Goal: Task Accomplishment & Management: Manage account settings

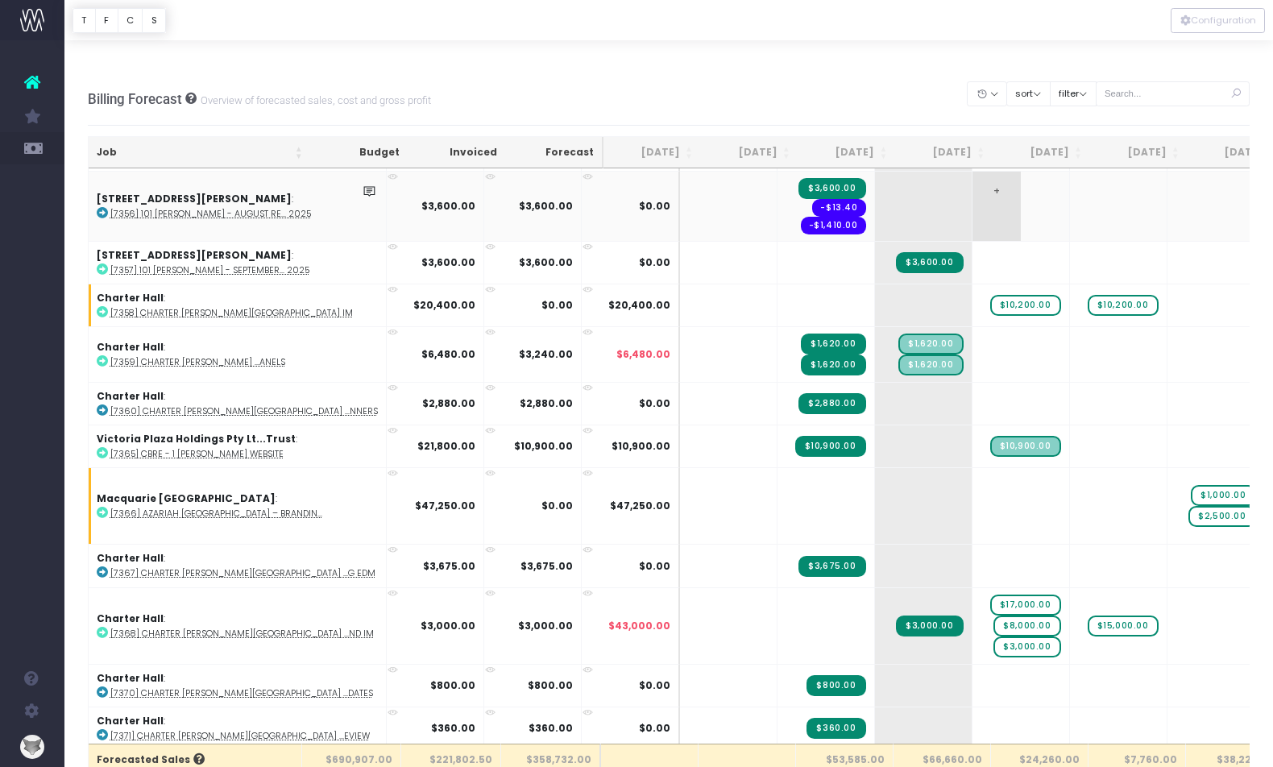
scroll to position [1177, 0]
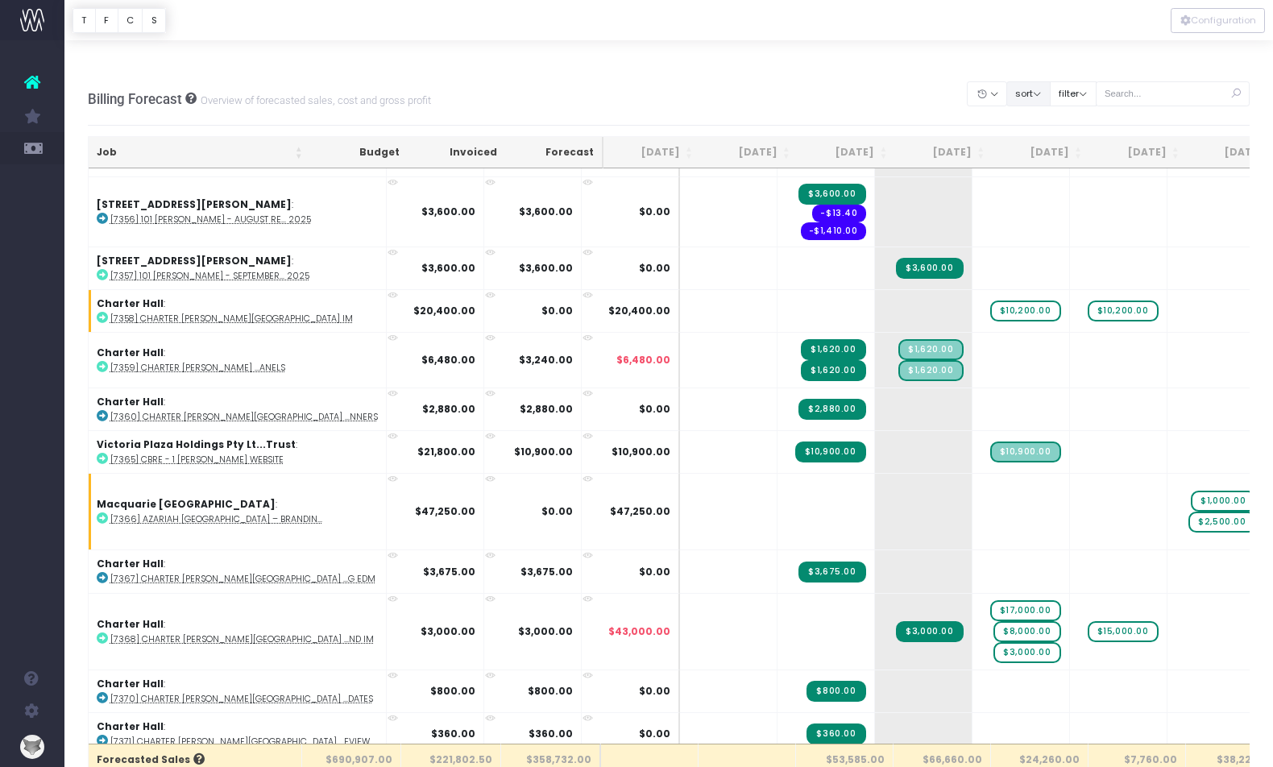
click at [1050, 81] on button "sort" at bounding box center [1028, 93] width 44 height 25
click at [1056, 139] on link "Sort by Client Name Asc" at bounding box center [1069, 152] width 126 height 27
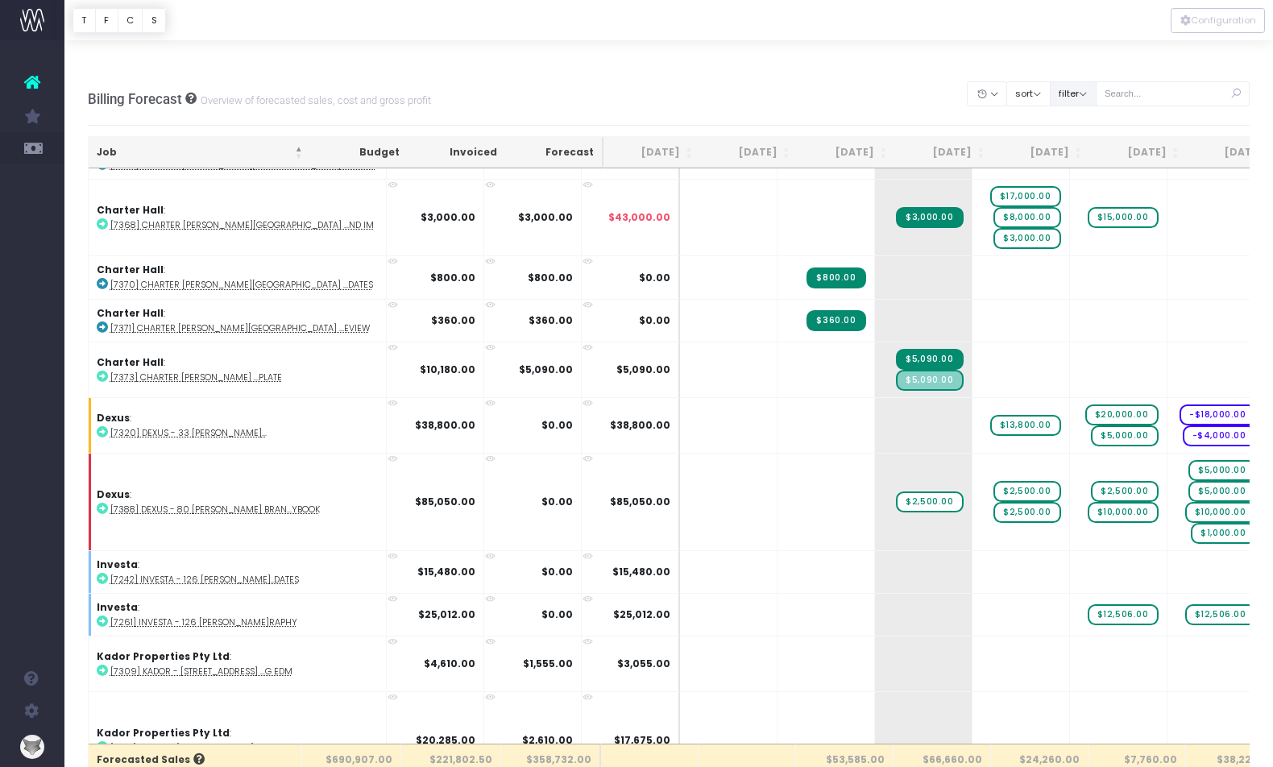
scroll to position [0, 0]
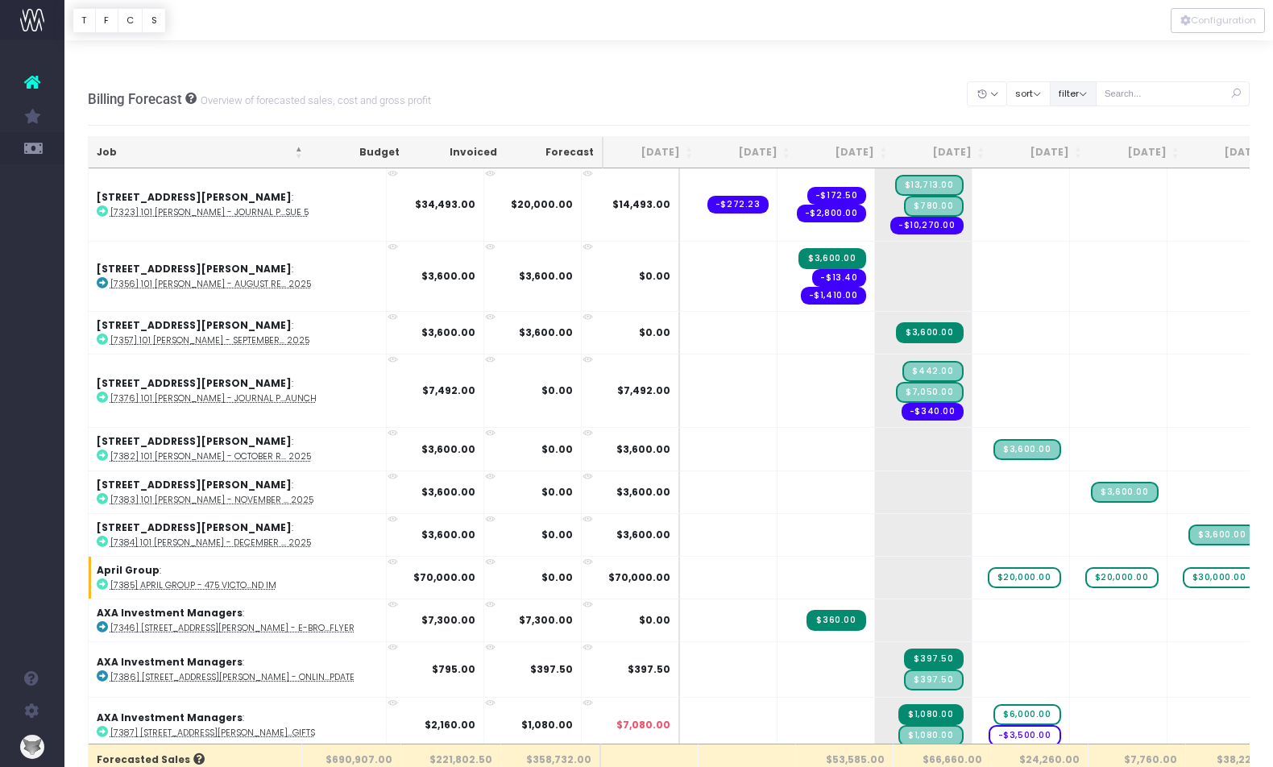
click at [1087, 81] on button "filter" at bounding box center [1073, 93] width 47 height 25
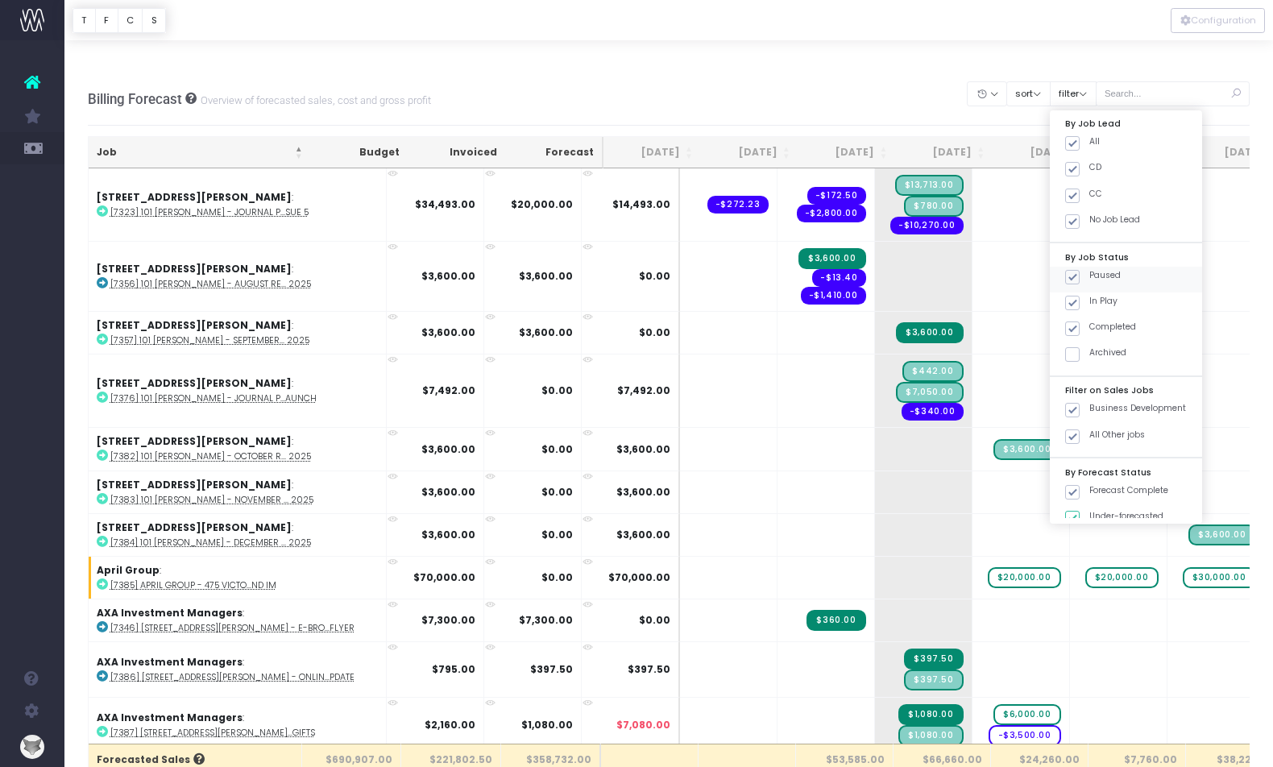
click at [1079, 270] on span at bounding box center [1072, 277] width 15 height 15
click at [1092, 269] on input "Paused" at bounding box center [1094, 274] width 10 height 10
checkbox input "false"
click at [1079, 321] on span at bounding box center [1072, 328] width 15 height 15
click at [1092, 321] on input "Completed" at bounding box center [1094, 326] width 10 height 10
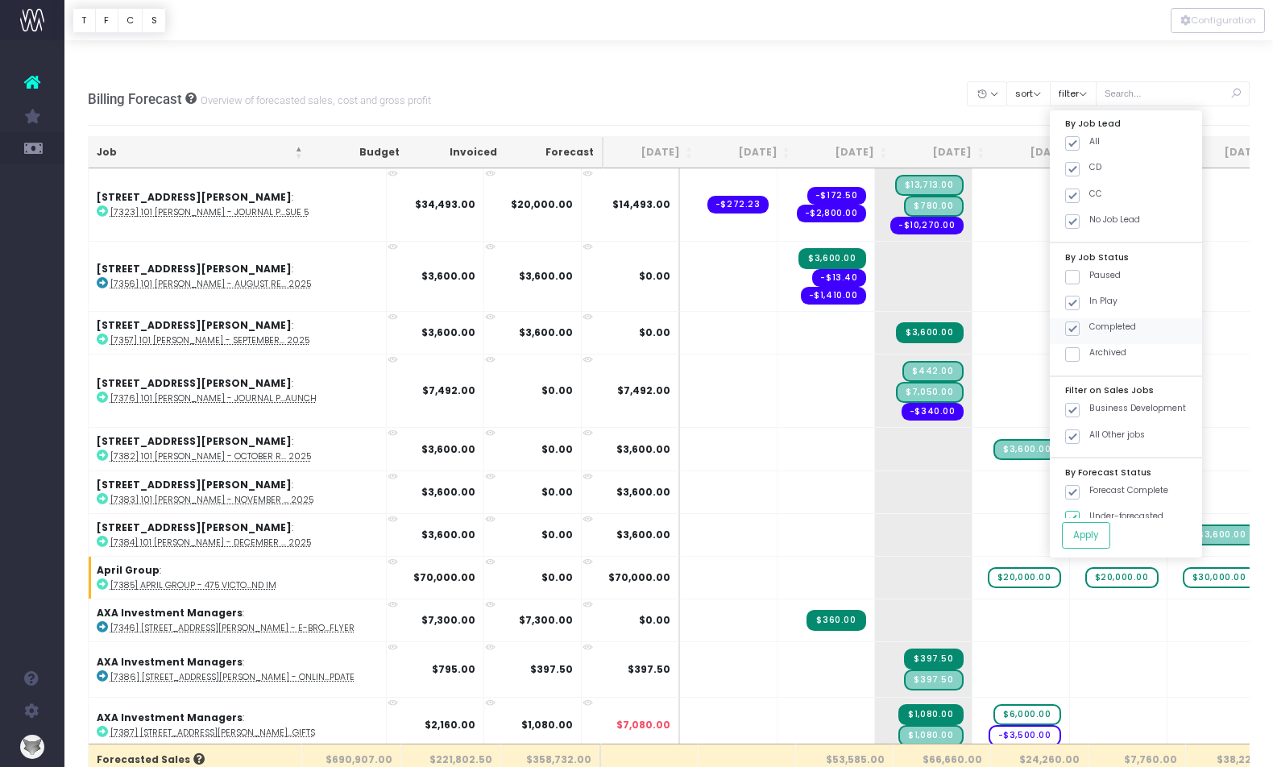
checkbox input "false"
click at [1110, 522] on button "Apply" at bounding box center [1086, 535] width 48 height 27
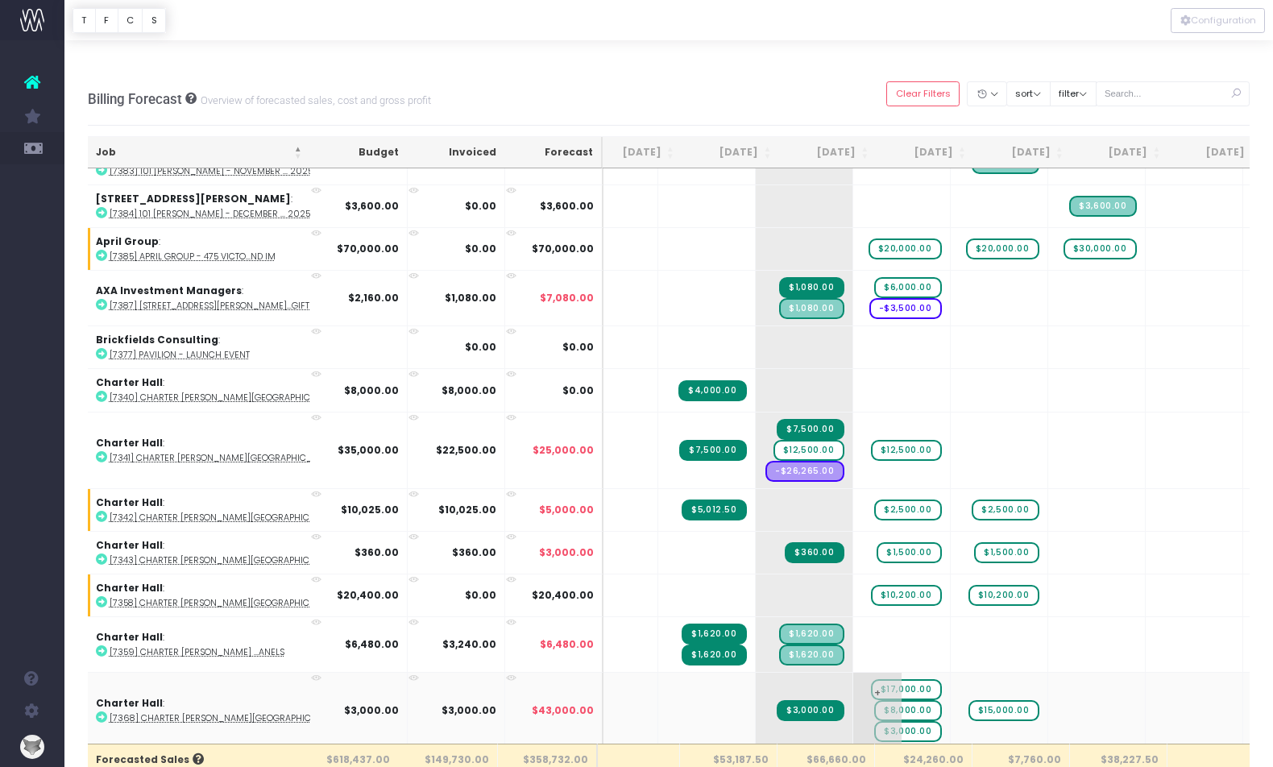
click at [871, 679] on span "$17,000.00" at bounding box center [906, 689] width 71 height 21
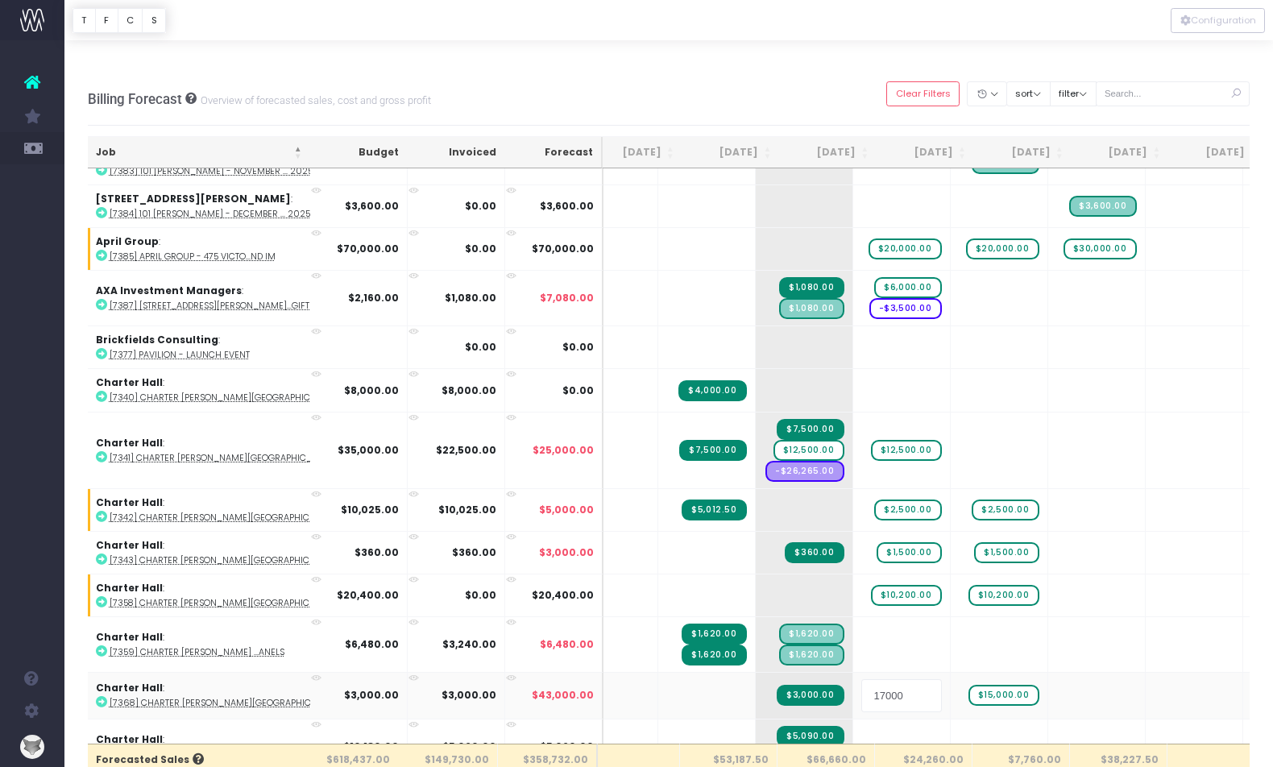
click at [861, 679] on input "17000" at bounding box center [901, 695] width 81 height 32
type input "11000"
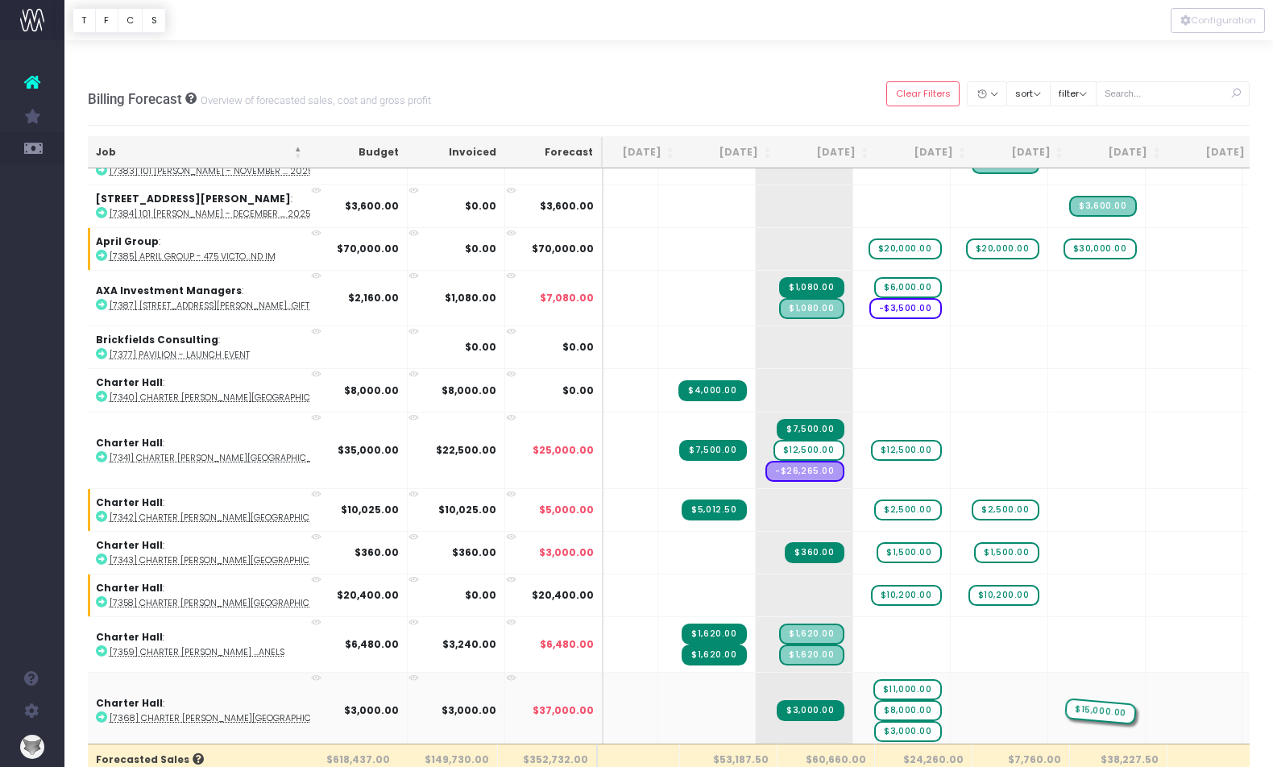
drag, startPoint x: 952, startPoint y: 663, endPoint x: 980, endPoint y: 663, distance: 27.4
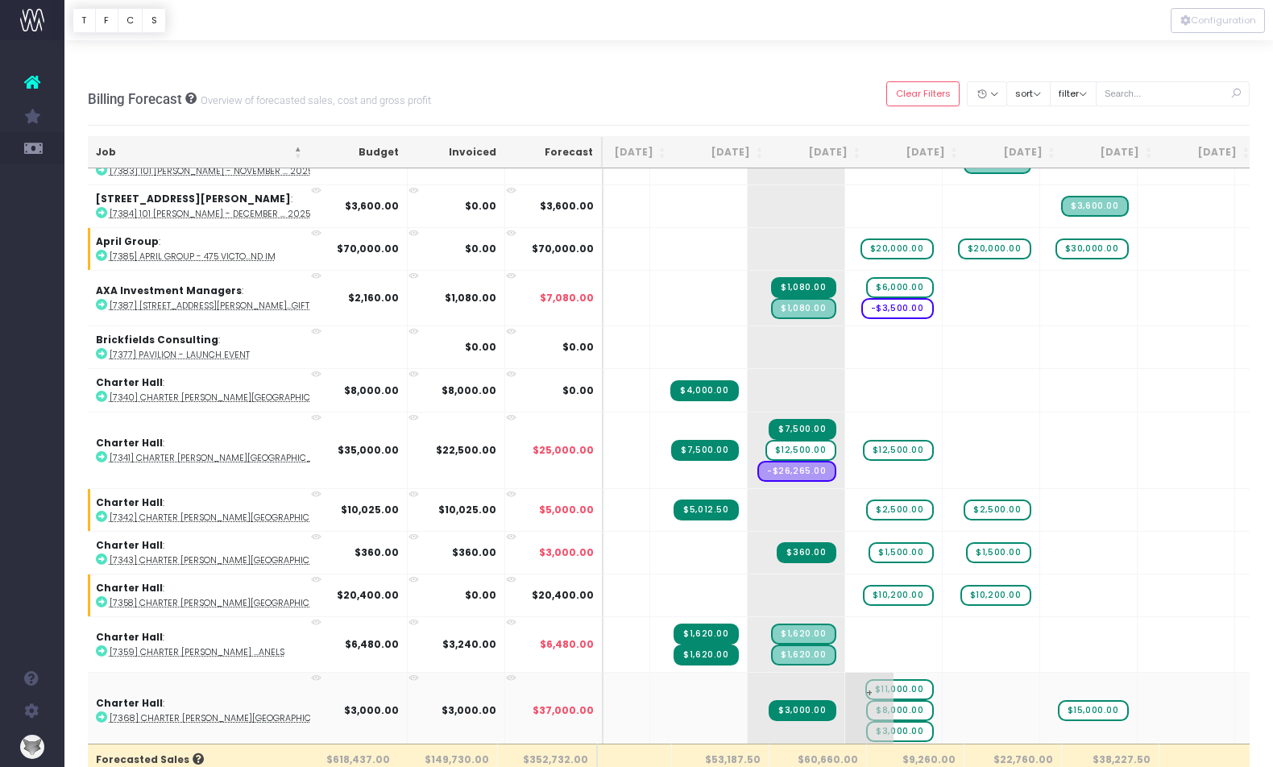
click at [865, 679] on span "$11,000.00" at bounding box center [899, 689] width 68 height 21
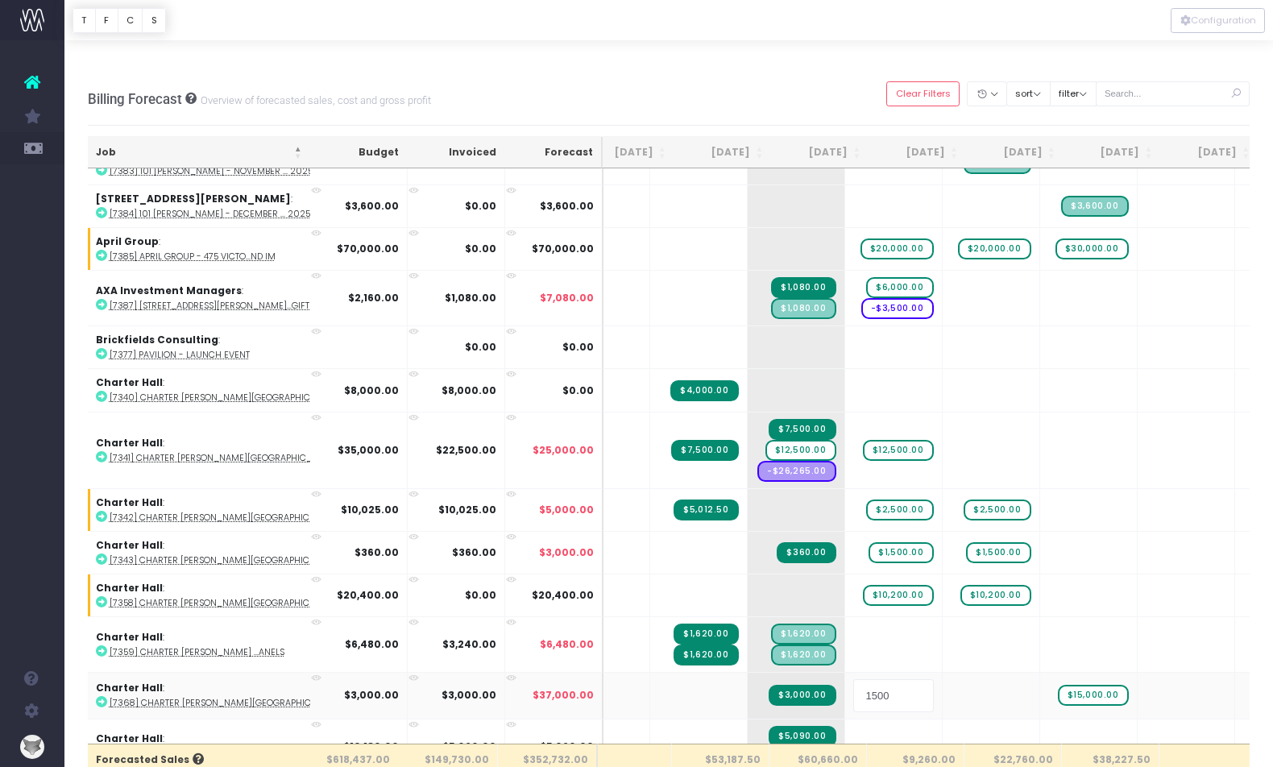
type input "15000"
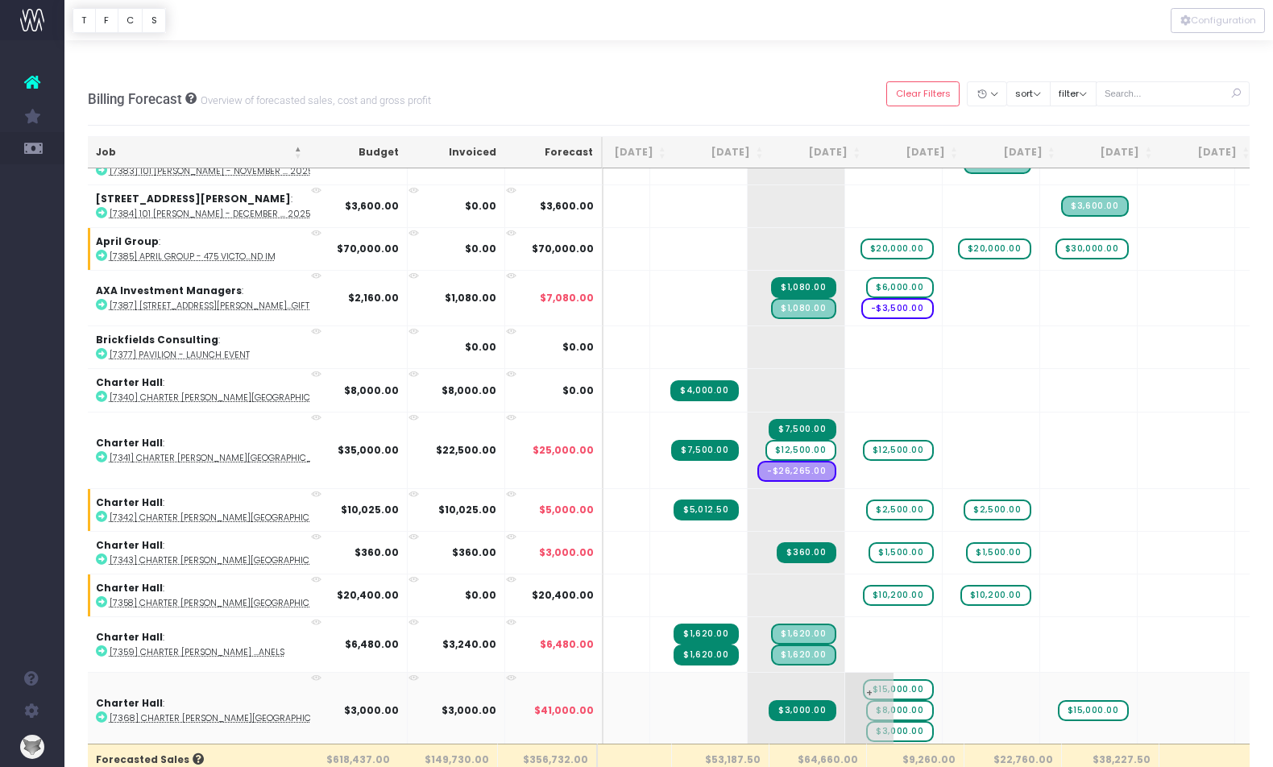
click at [866, 700] on span "$8,000.00" at bounding box center [899, 710] width 67 height 21
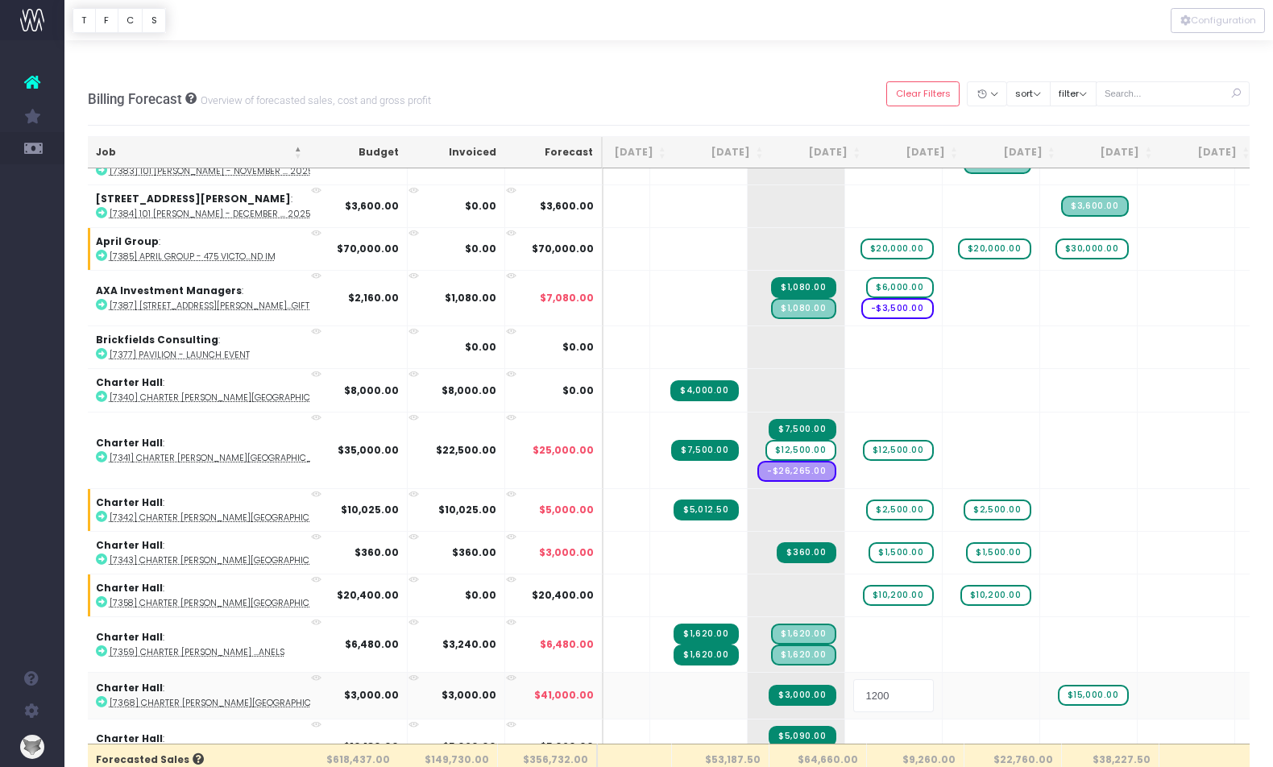
type input "12000"
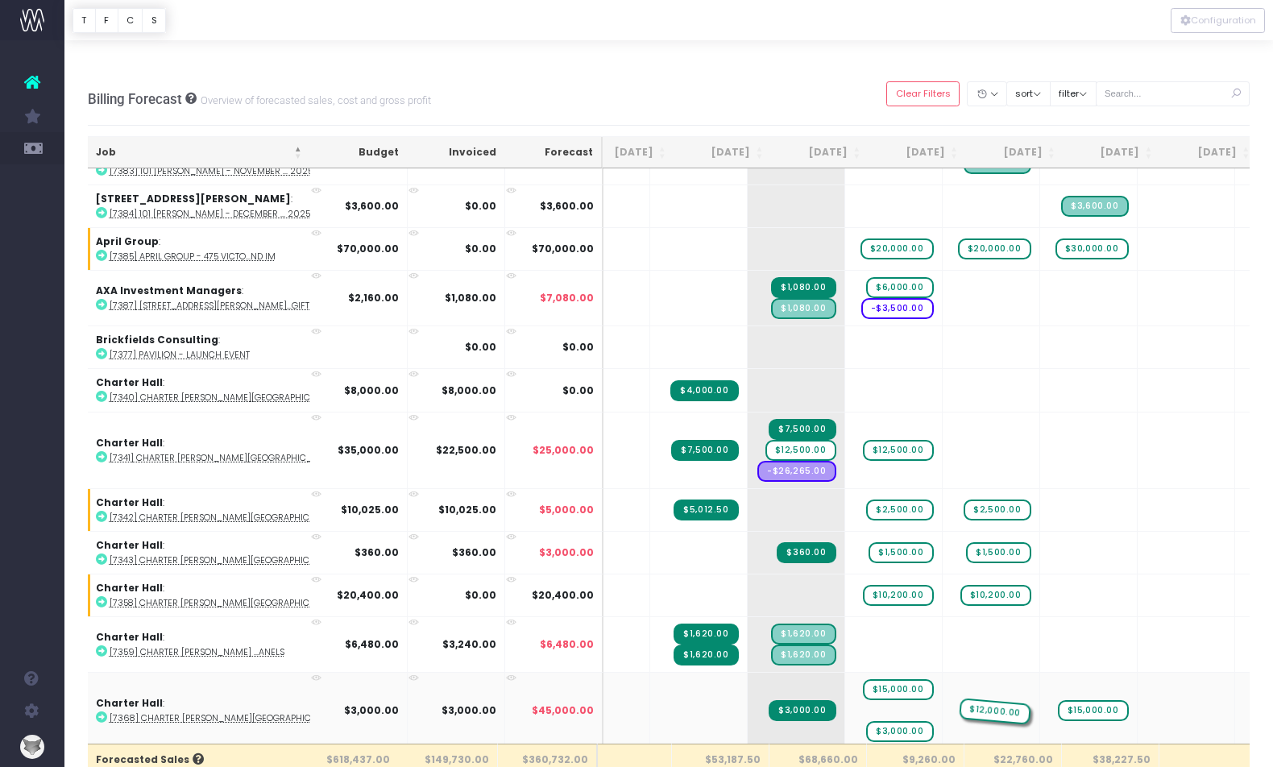
drag, startPoint x: 833, startPoint y: 666, endPoint x: 894, endPoint y: 657, distance: 61.9
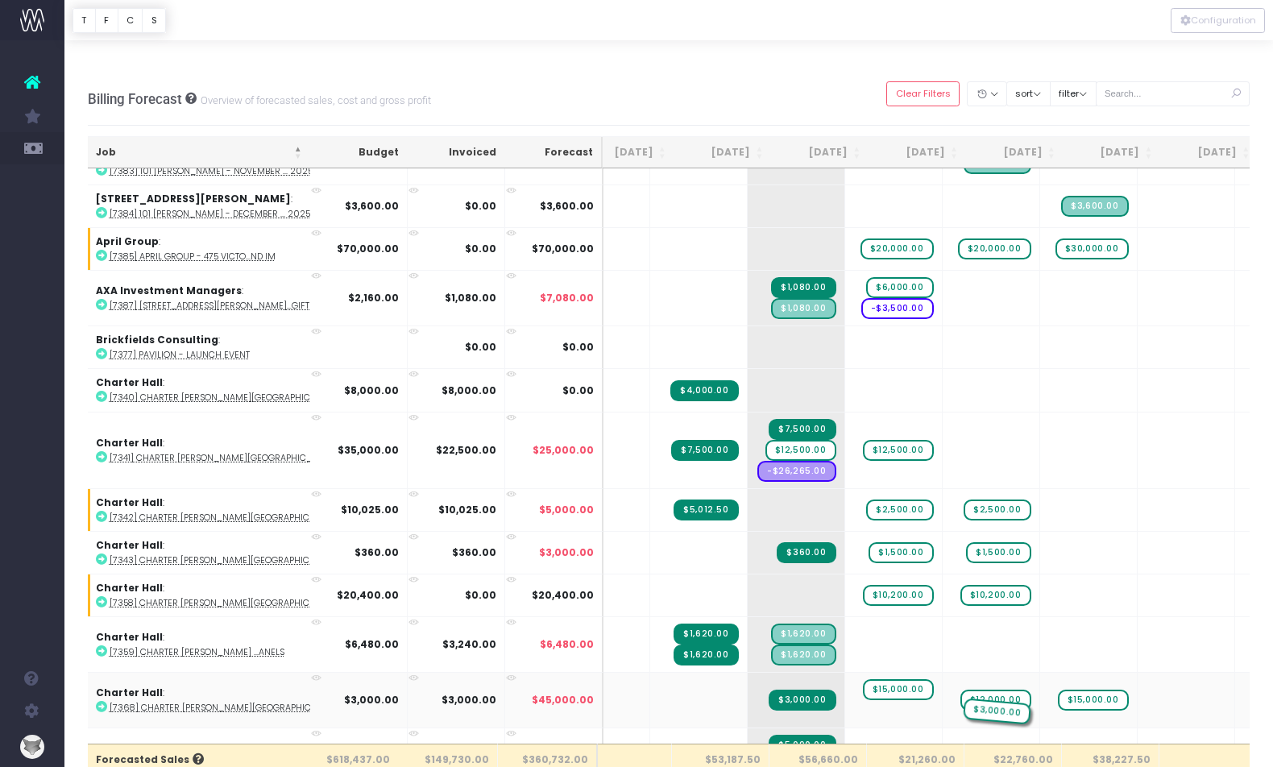
drag, startPoint x: 841, startPoint y: 670, endPoint x: 940, endPoint y: 673, distance: 99.1
click at [1058, 690] on span "$15,000.00" at bounding box center [1093, 700] width 71 height 21
click at [1048, 684] on input "15000" at bounding box center [1088, 700] width 81 height 32
type input "2000"
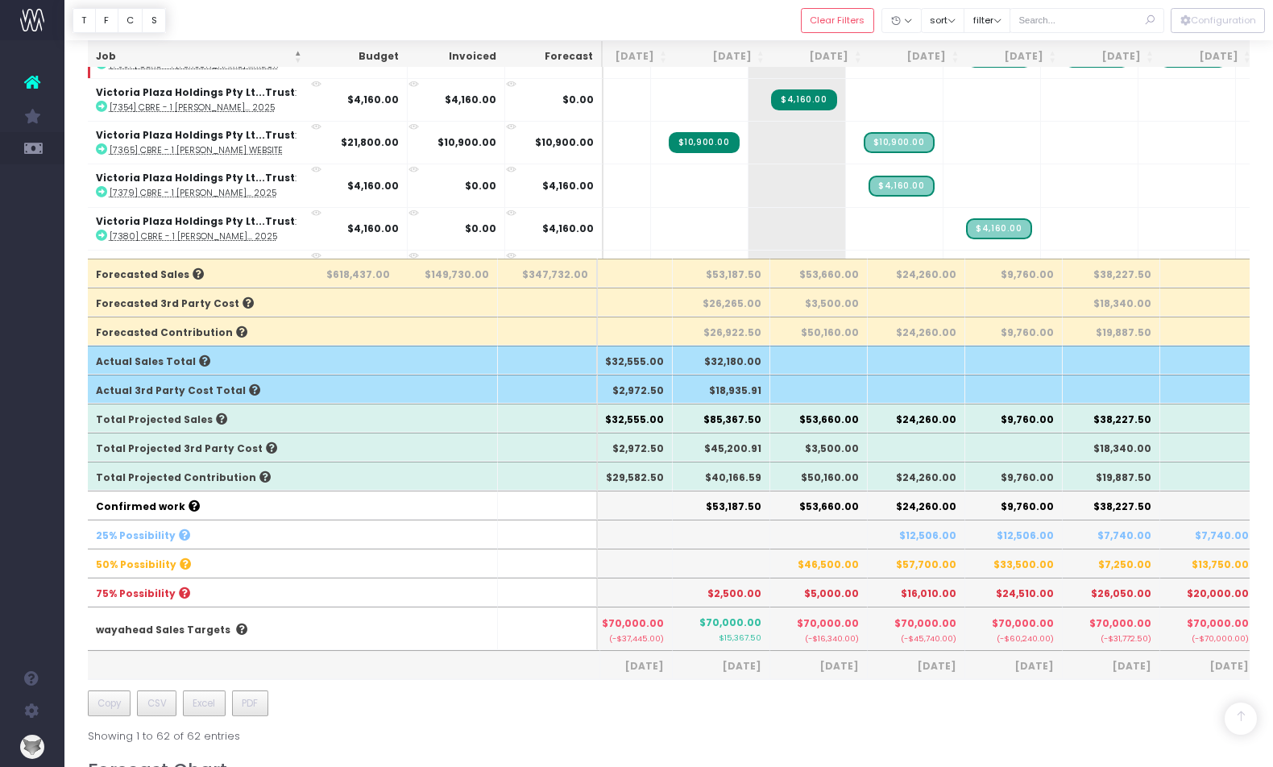
scroll to position [484, 0]
